Goal: Information Seeking & Learning: Understand process/instructions

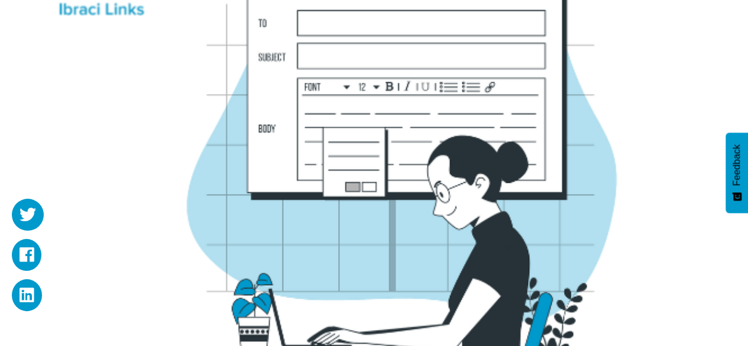
scroll to position [279, 0]
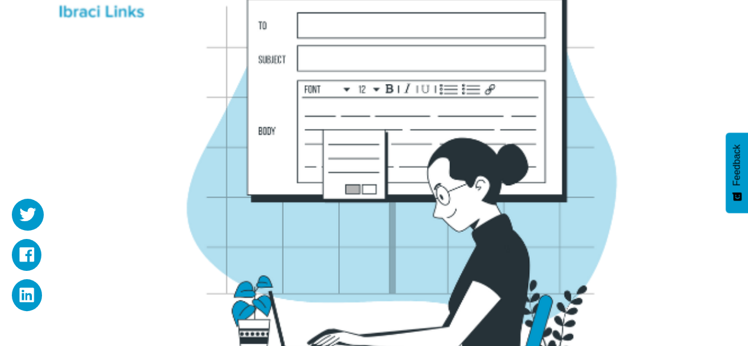
drag, startPoint x: 751, startPoint y: 50, endPoint x: 755, endPoint y: 98, distance: 48.7
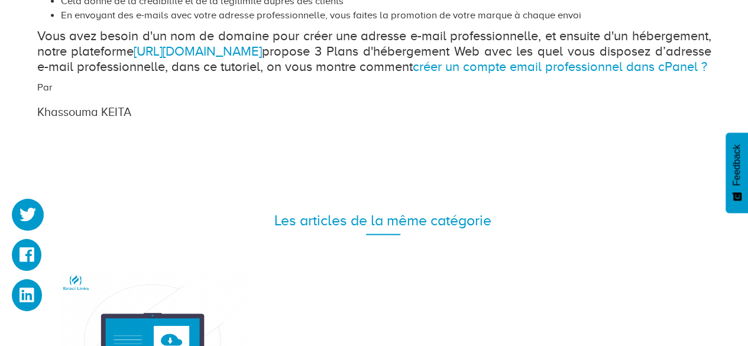
scroll to position [989, 0]
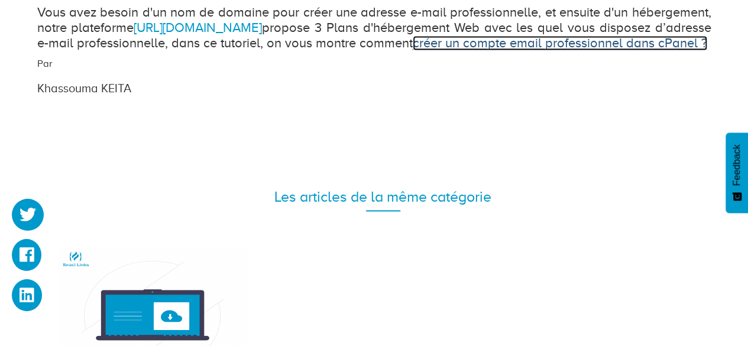
click at [527, 43] on link "créer un compte email professionnel dans cPanel ?" at bounding box center [560, 42] width 294 height 15
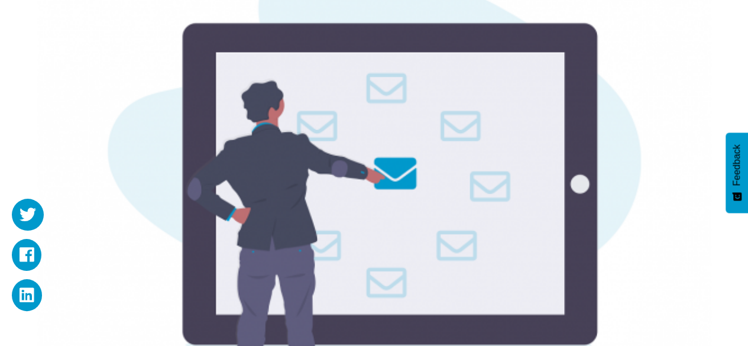
scroll to position [307, 0]
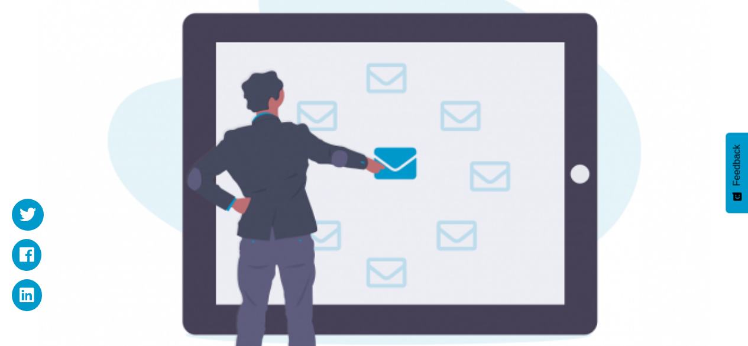
click at [350, 171] on img at bounding box center [374, 184] width 674 height 565
click at [416, 160] on img at bounding box center [374, 184] width 674 height 565
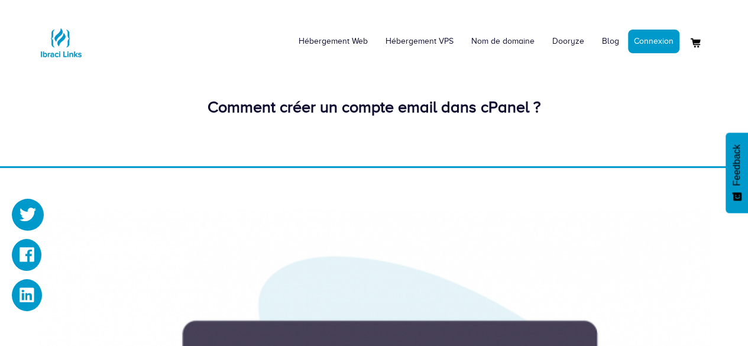
scroll to position [24, 0]
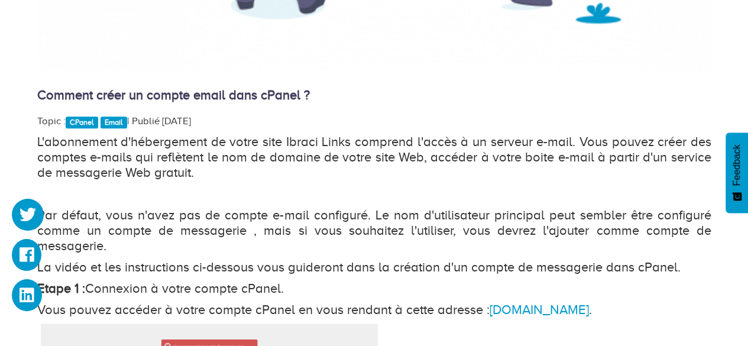
scroll to position [709, 0]
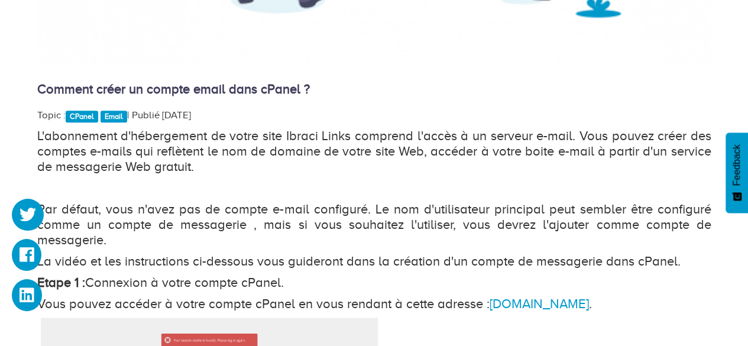
click at [338, 153] on p "L'abonnement d'hébergement de votre site Ibraci Links comprend l'accès à un ser…" at bounding box center [374, 151] width 674 height 46
click at [325, 155] on p "L'abonnement d'hébergement de votre site Ibraci Links comprend l'accès à un ser…" at bounding box center [374, 151] width 674 height 46
click at [335, 153] on p "L'abonnement d'hébergement de votre site Ibraci Links comprend l'accès à un ser…" at bounding box center [374, 151] width 674 height 46
click at [342, 150] on p "L'abonnement d'hébergement de votre site Ibraci Links comprend l'accès à un ser…" at bounding box center [374, 151] width 674 height 46
click at [333, 154] on p "L'abonnement d'hébergement de votre site Ibraci Links comprend l'accès à un ser…" at bounding box center [374, 151] width 674 height 46
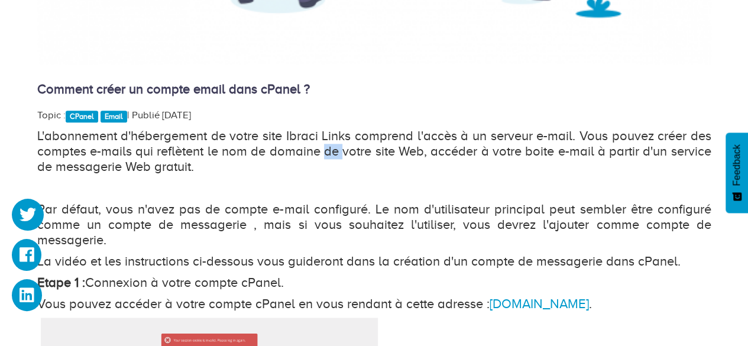
click at [333, 154] on p "L'abonnement d'hébergement de votre site Ibraci Links comprend l'accès à un ser…" at bounding box center [374, 151] width 674 height 46
click at [640, 227] on p "Par défaut, vous n'avez pas de compte e-mail configuré. Le nom d'utilisateur pr…" at bounding box center [374, 225] width 674 height 46
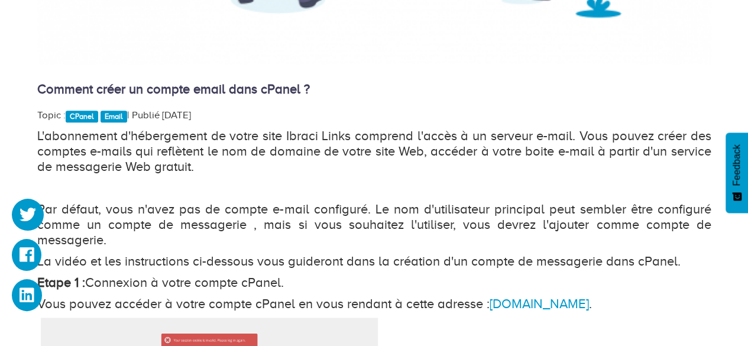
click at [188, 263] on p "La vidéo et les instructions ci-dessous vous guideront dans la création d'un co…" at bounding box center [374, 261] width 674 height 15
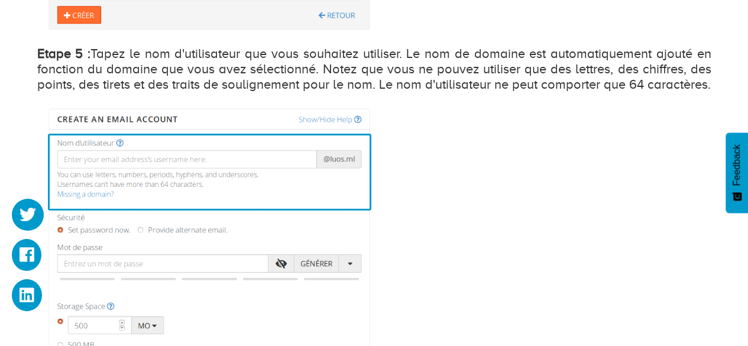
scroll to position [2136, 0]
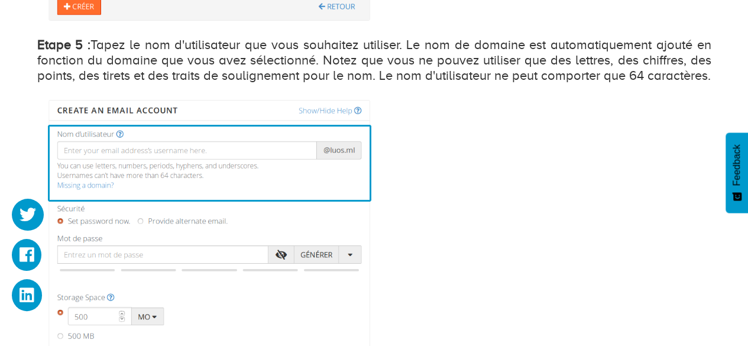
click at [692, 46] on p "Etape 5 : Tapez le nom d'utilisateur que vous souhaitez utiliser. Le nom de dom…" at bounding box center [374, 60] width 674 height 46
click at [111, 60] on p "Etape 5 : Tapez le nom d'utilisateur que vous souhaitez utiliser. Le nom de dom…" at bounding box center [374, 60] width 674 height 46
click at [311, 63] on p "Etape 5 : Tapez le nom d'utilisateur que vous souhaitez utiliser. Le nom de dom…" at bounding box center [374, 60] width 674 height 46
click at [338, 64] on p "Etape 5 : Tapez le nom d'utilisateur que vous souhaitez utiliser. Le nom de dom…" at bounding box center [374, 60] width 674 height 46
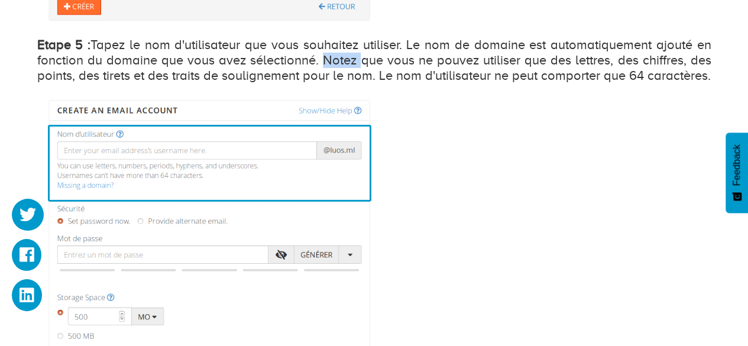
click at [338, 64] on p "Etape 5 : Tapez le nom d'utilisateur que vous souhaitez utiliser. Le nom de dom…" at bounding box center [374, 60] width 674 height 46
click at [356, 67] on p "Etape 5 : Tapez le nom d'utilisateur que vous souhaitez utiliser. Le nom de dom…" at bounding box center [374, 60] width 674 height 46
click at [601, 73] on p "Etape 5 : Tapez le nom d'utilisateur que vous souhaitez utiliser. Le nom de dom…" at bounding box center [374, 60] width 674 height 46
click at [691, 83] on p "Etape 5 : Tapez le nom d'utilisateur que vous souhaitez utiliser. Le nom de dom…" at bounding box center [374, 60] width 674 height 46
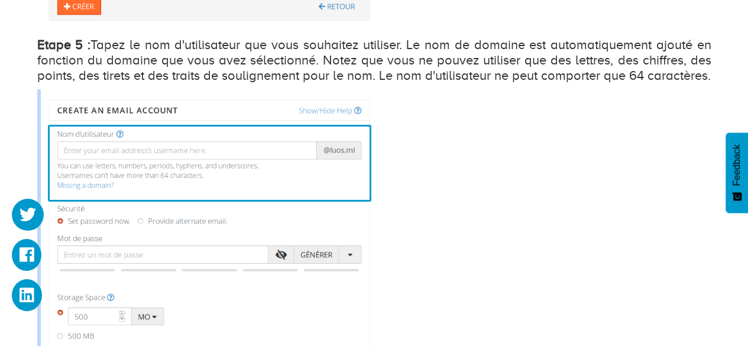
click at [691, 83] on p "Etape 5 : Tapez le nom d'utilisateur que vous souhaitez utiliser. Le nom de dom…" at bounding box center [374, 60] width 674 height 46
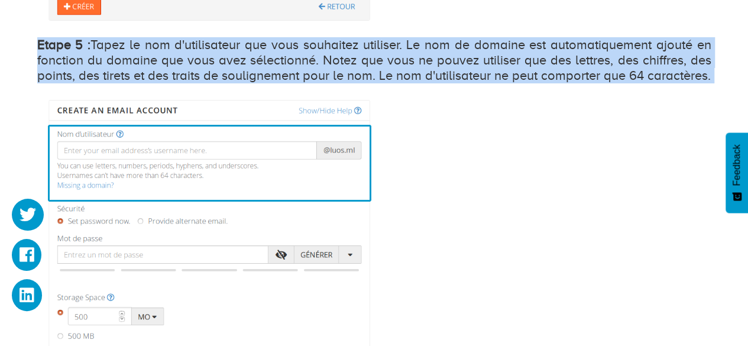
click at [691, 83] on p "Etape 5 : Tapez le nom d'utilisateur que vous souhaitez utiliser. Le nom de dom…" at bounding box center [374, 60] width 674 height 46
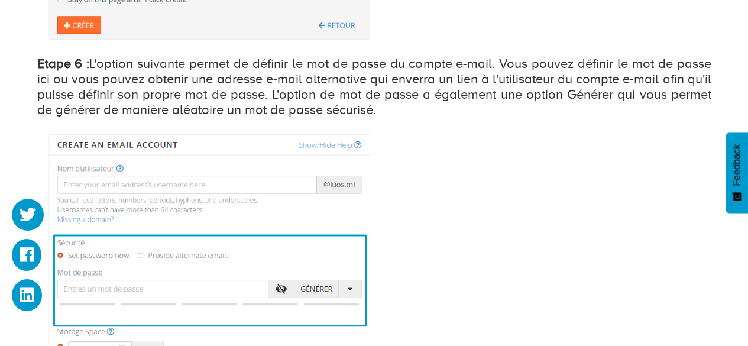
scroll to position [2585, 0]
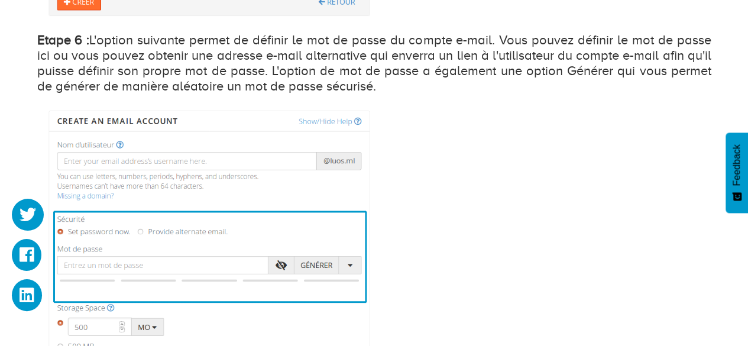
click at [615, 57] on p "Etape 6 : L'option suivante permet de définir le mot de passe du compte e-mail.…" at bounding box center [374, 63] width 674 height 61
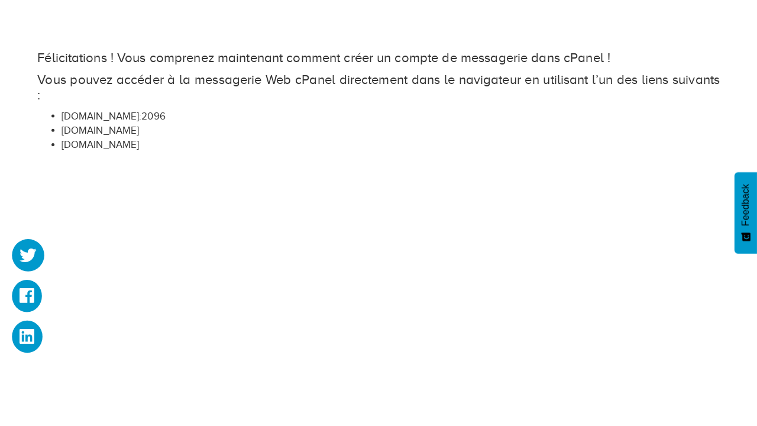
scroll to position [4844, 0]
